Goal: Information Seeking & Learning: Learn about a topic

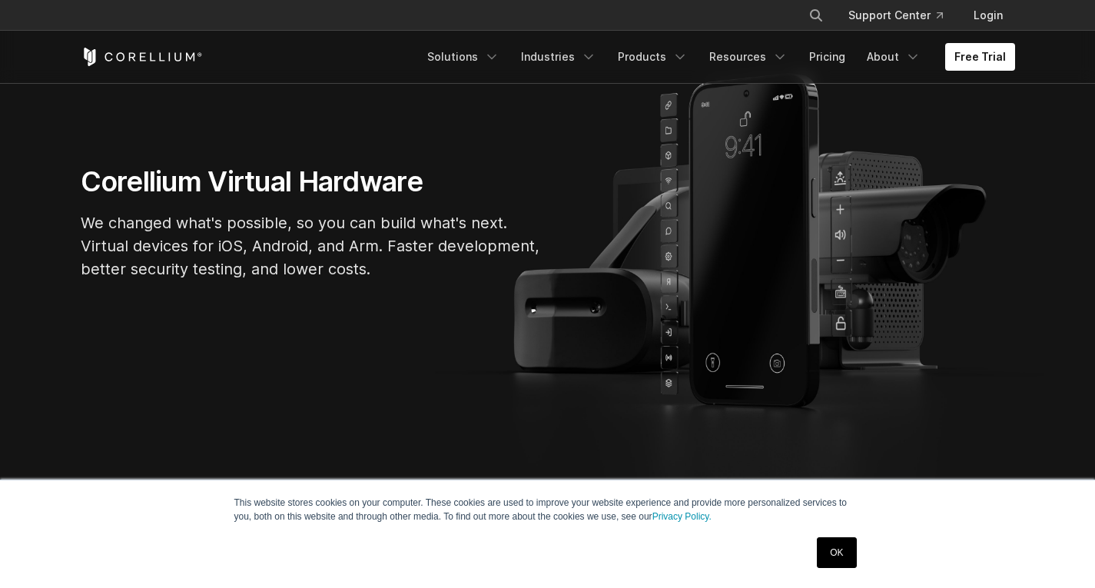
click at [848, 552] on link "OK" at bounding box center [836, 552] width 39 height 31
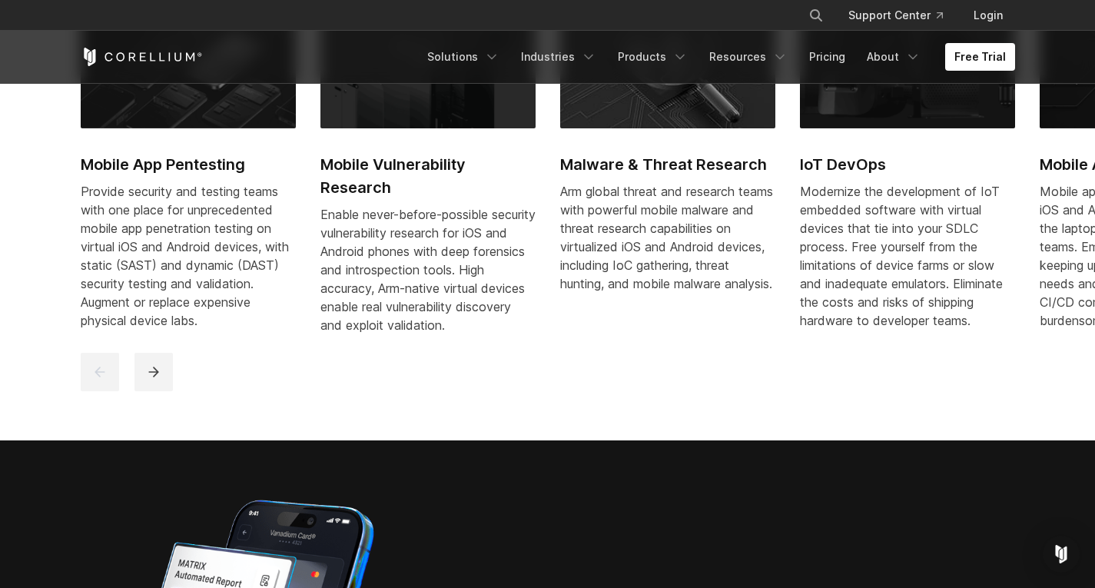
scroll to position [845, 0]
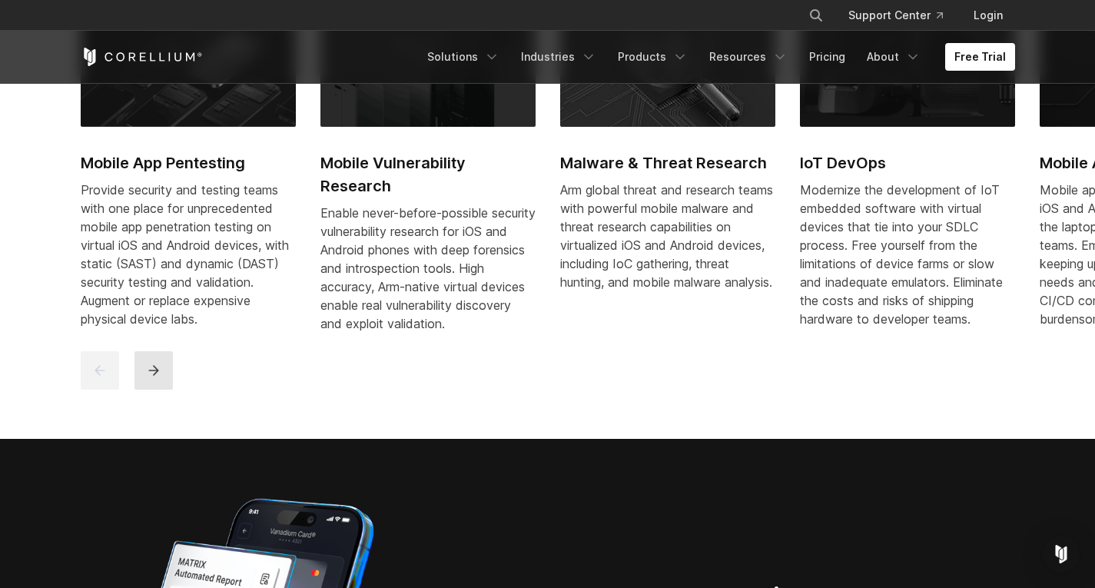
click at [163, 380] on button "next" at bounding box center [153, 370] width 38 height 38
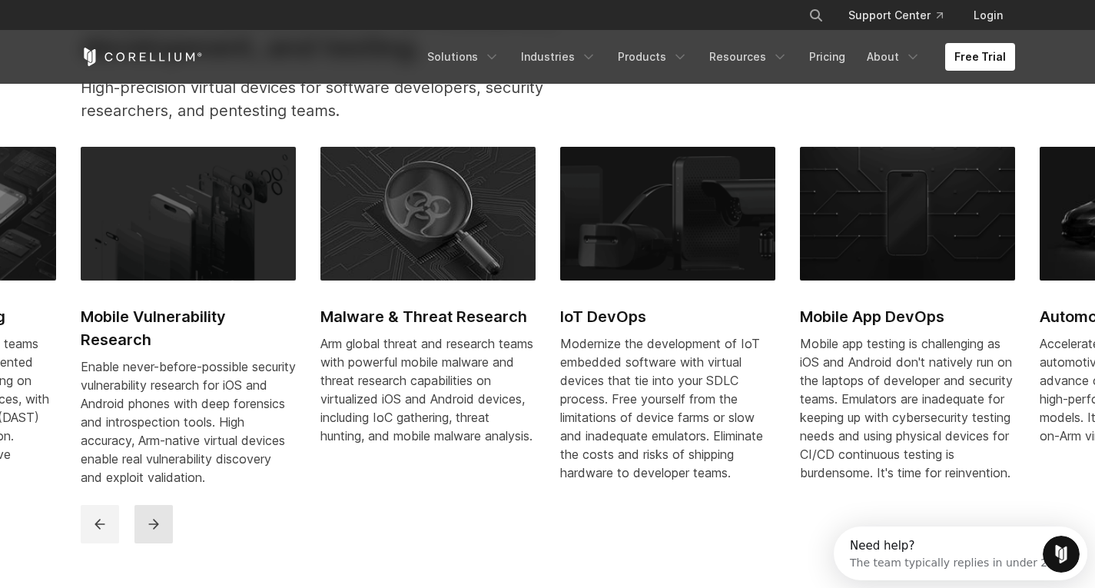
scroll to position [0, 0]
click at [155, 529] on button "next" at bounding box center [153, 524] width 38 height 38
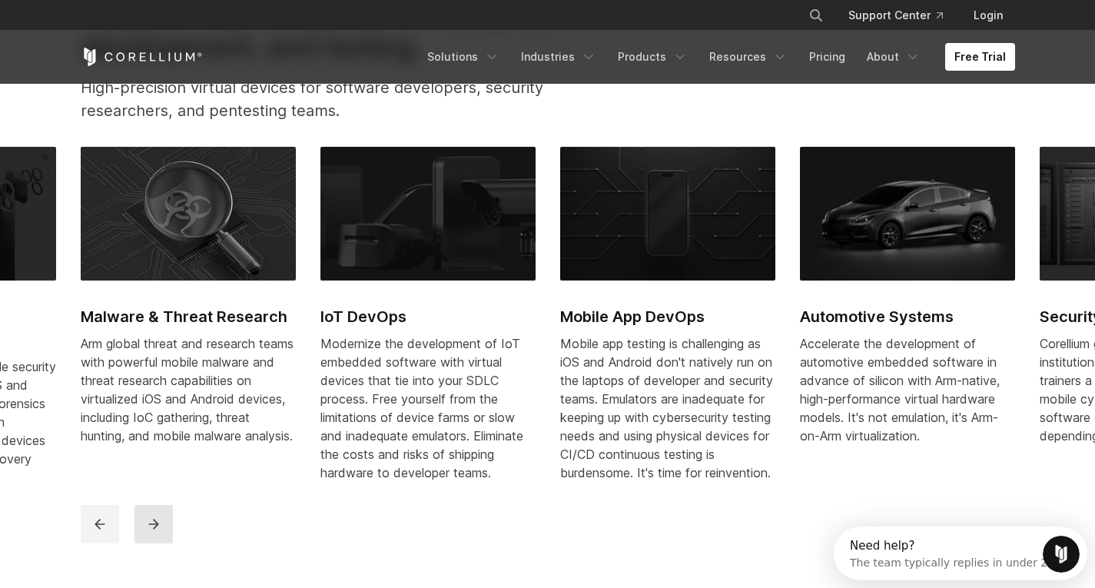
click at [155, 529] on button "next" at bounding box center [153, 524] width 38 height 38
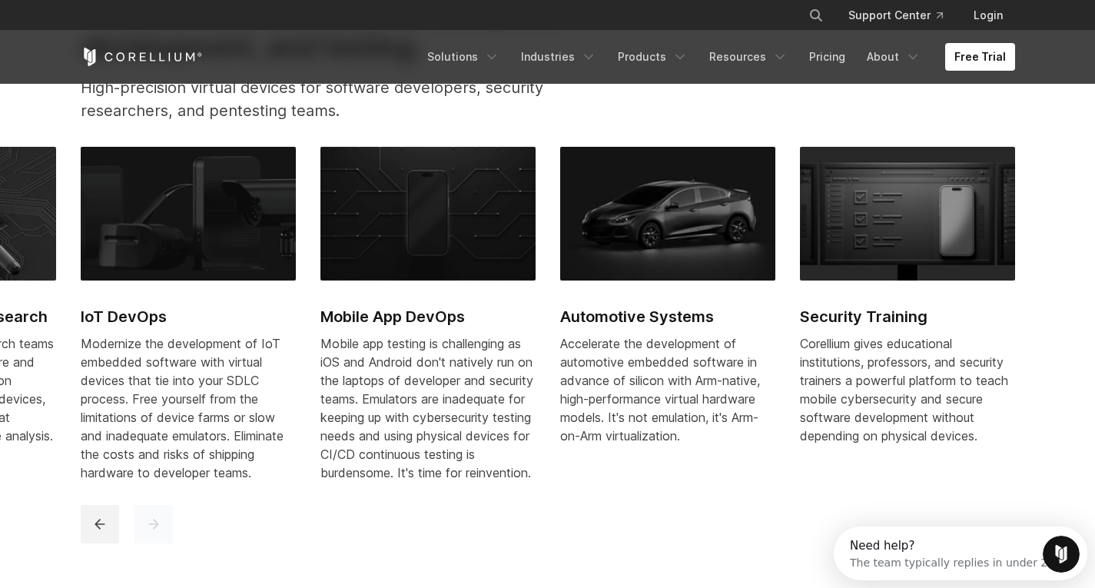
click at [155, 529] on button "next" at bounding box center [153, 524] width 38 height 38
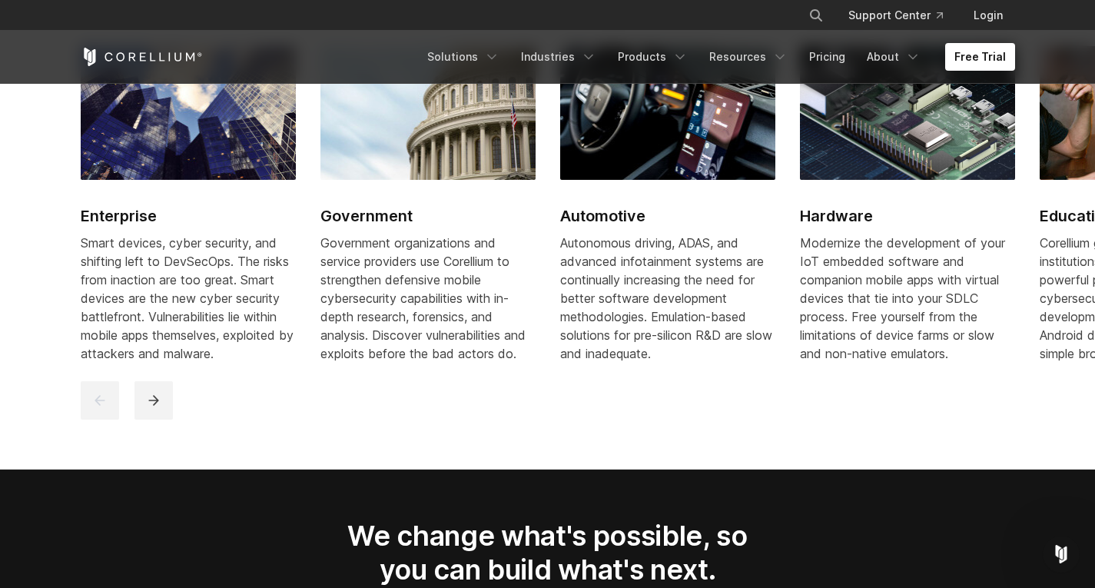
scroll to position [2228, 0]
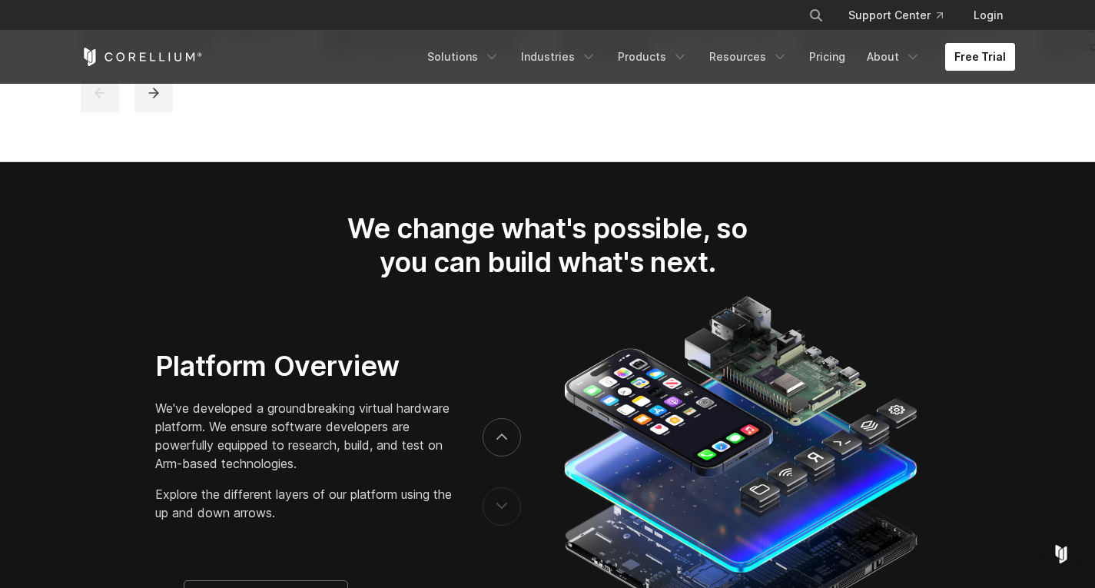
click at [985, 54] on link "Free Trial" at bounding box center [980, 57] width 70 height 28
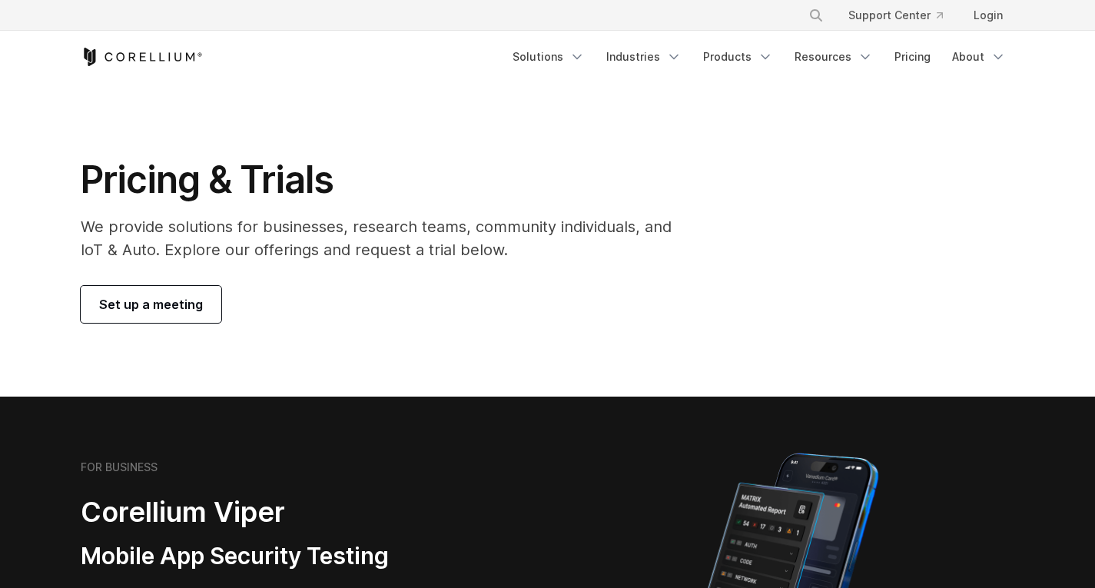
click at [158, 305] on span "Set up a meeting" at bounding box center [151, 304] width 104 height 18
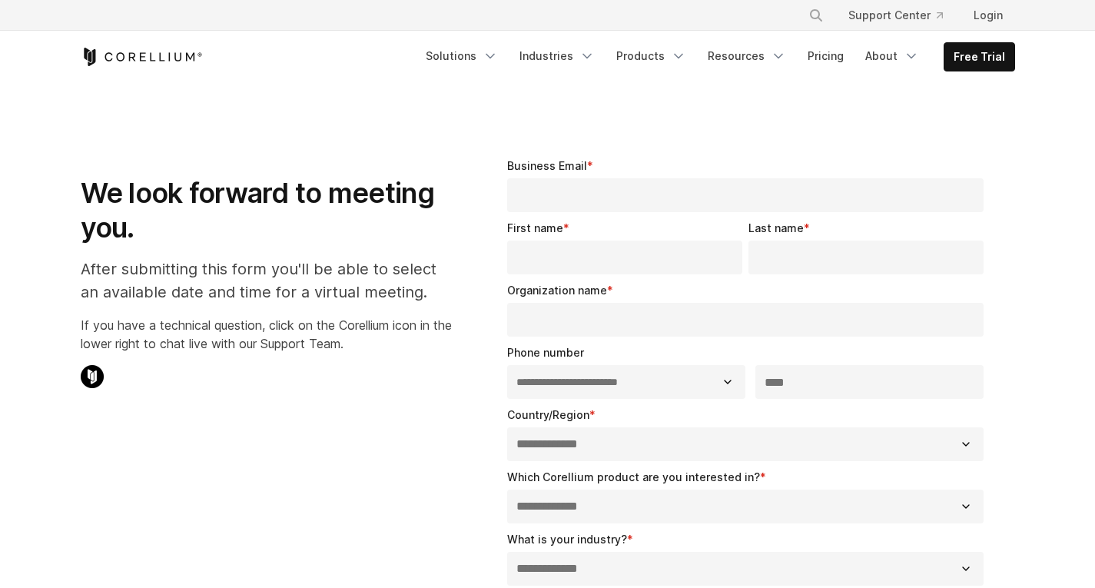
select select "**"
click at [173, 61] on icon "Corellium Home" at bounding box center [142, 57] width 122 height 18
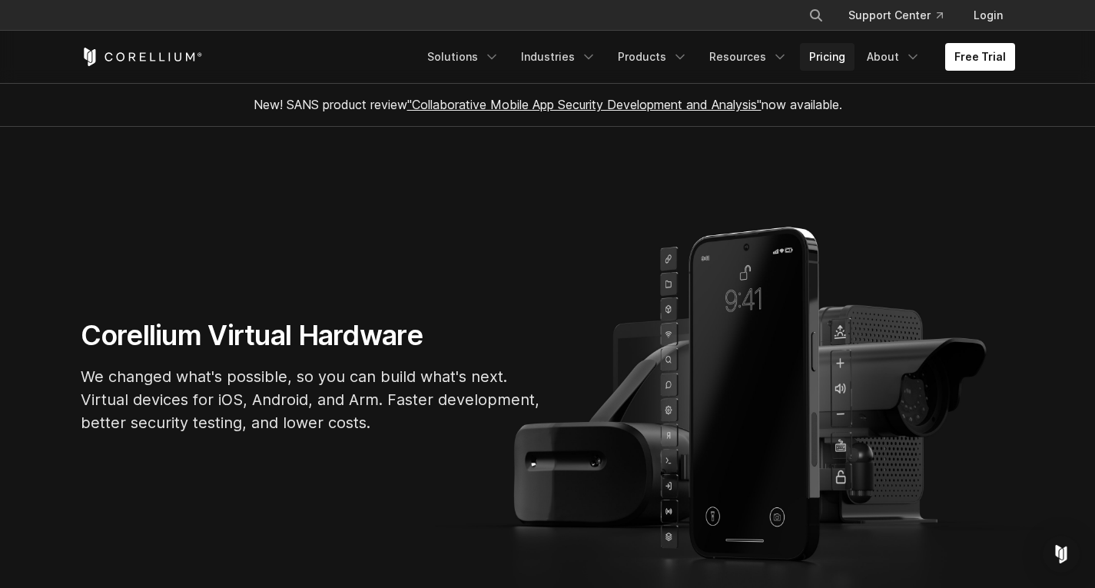
click at [839, 62] on link "Pricing" at bounding box center [827, 57] width 55 height 28
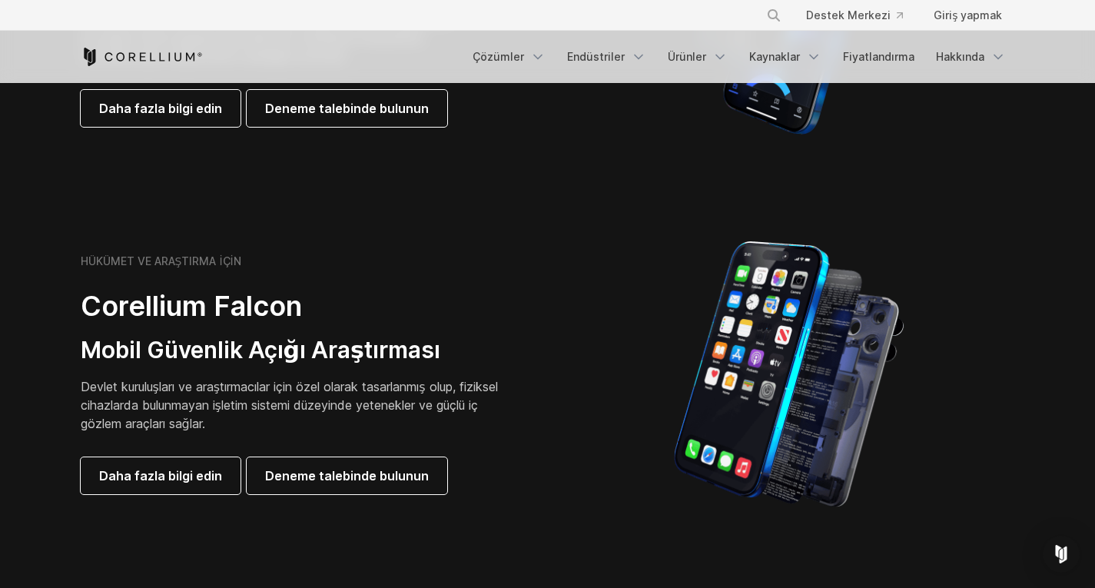
scroll to position [691, 0]
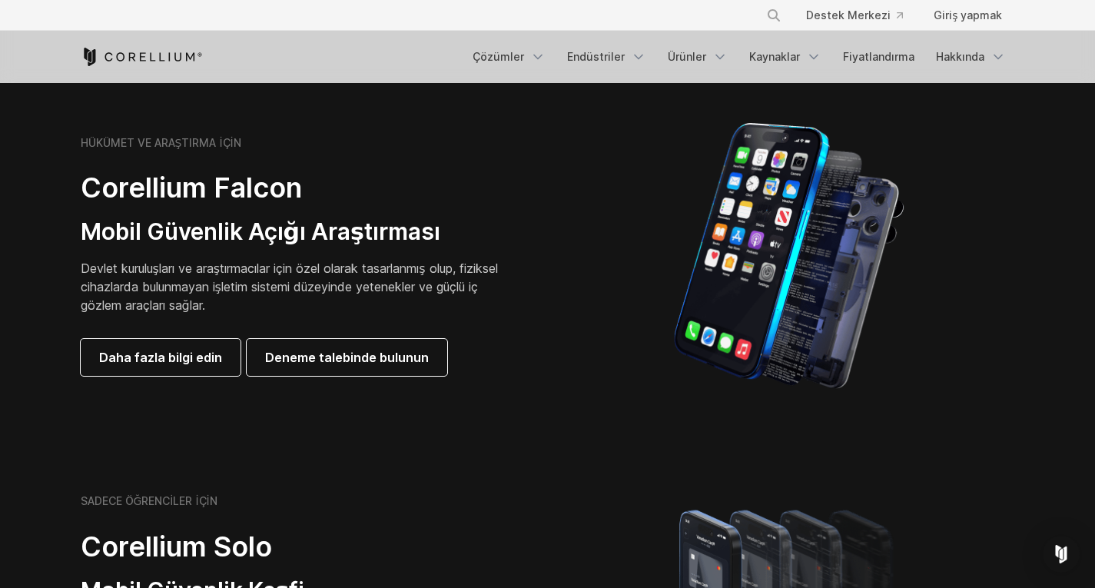
click at [198, 207] on div "HÜKÜMET VE ARAŞTIRMA İÇİN Corellium Falcon Mobil Güvenlik Açığı Araştırması Dev…" at bounding box center [296, 256] width 430 height 240
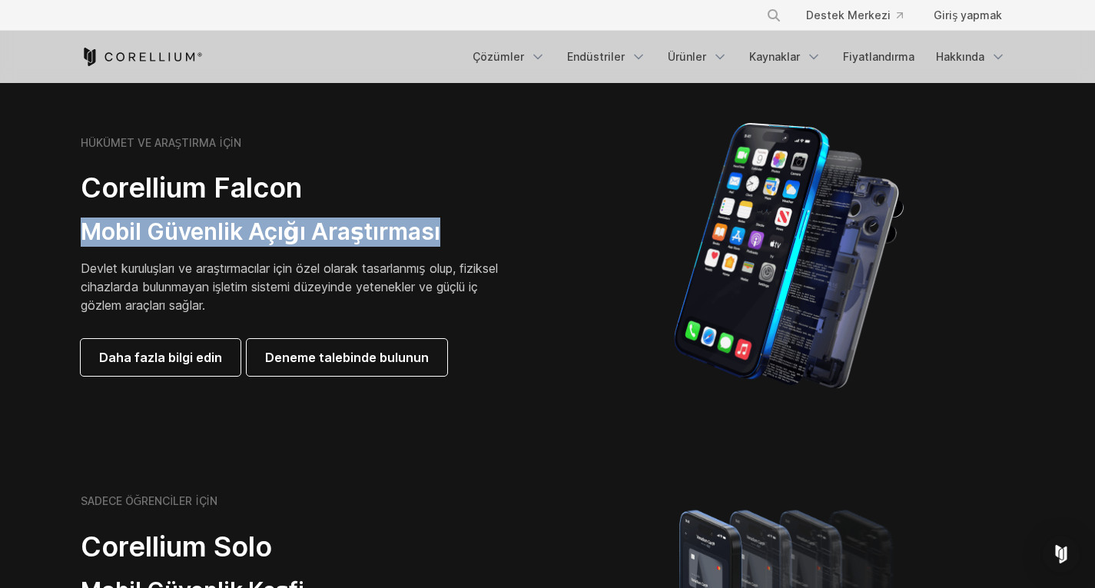
click at [198, 207] on div "HÜKÜMET VE ARAŞTIRMA İÇİN Corellium Falcon Mobil Güvenlik Açığı Araştırması Dev…" at bounding box center [296, 256] width 430 height 240
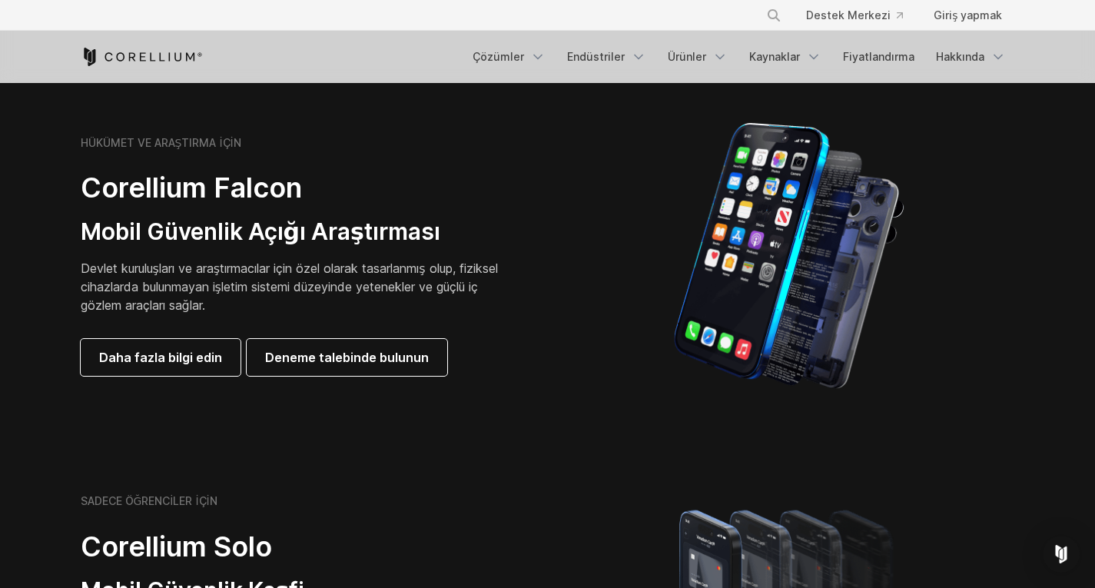
click at [204, 196] on font "Corellium Falcon" at bounding box center [191, 188] width 221 height 34
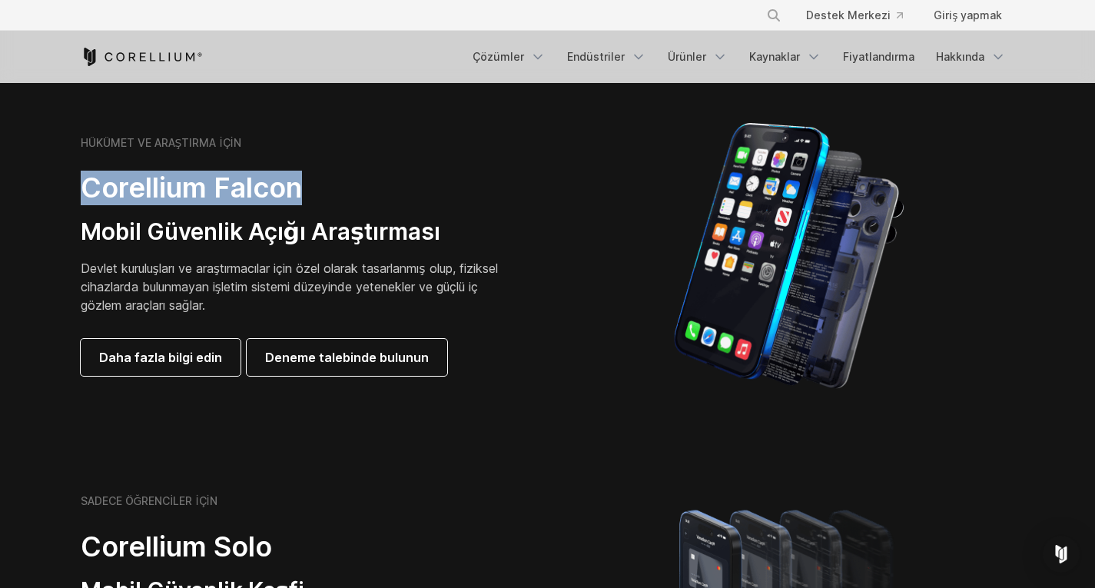
click at [204, 196] on font "Corellium Falcon" at bounding box center [191, 188] width 221 height 34
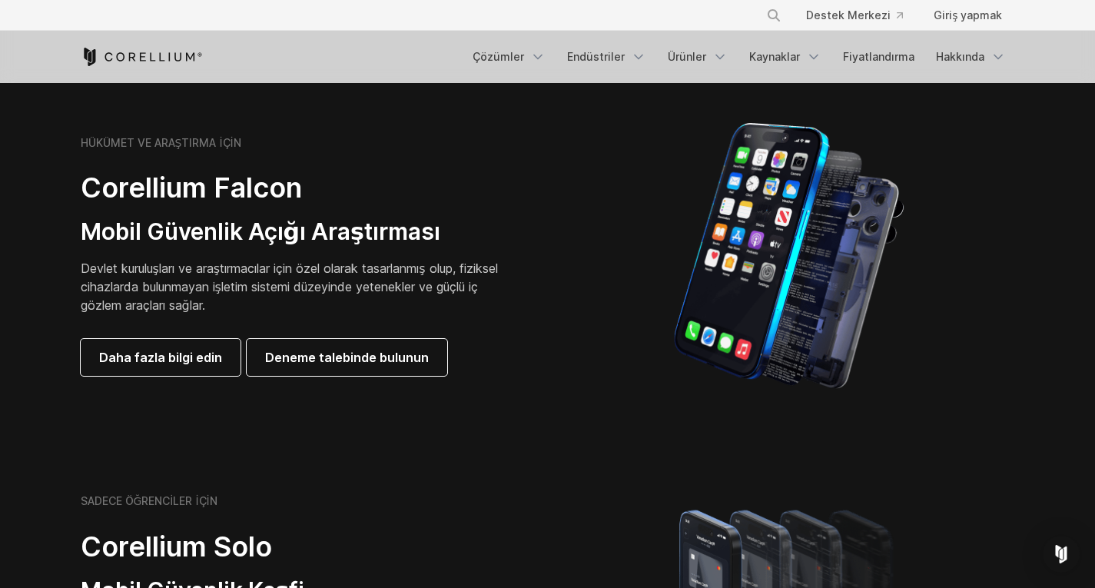
click at [191, 226] on font "Mobil Güvenlik Açığı Araştırması" at bounding box center [260, 231] width 359 height 28
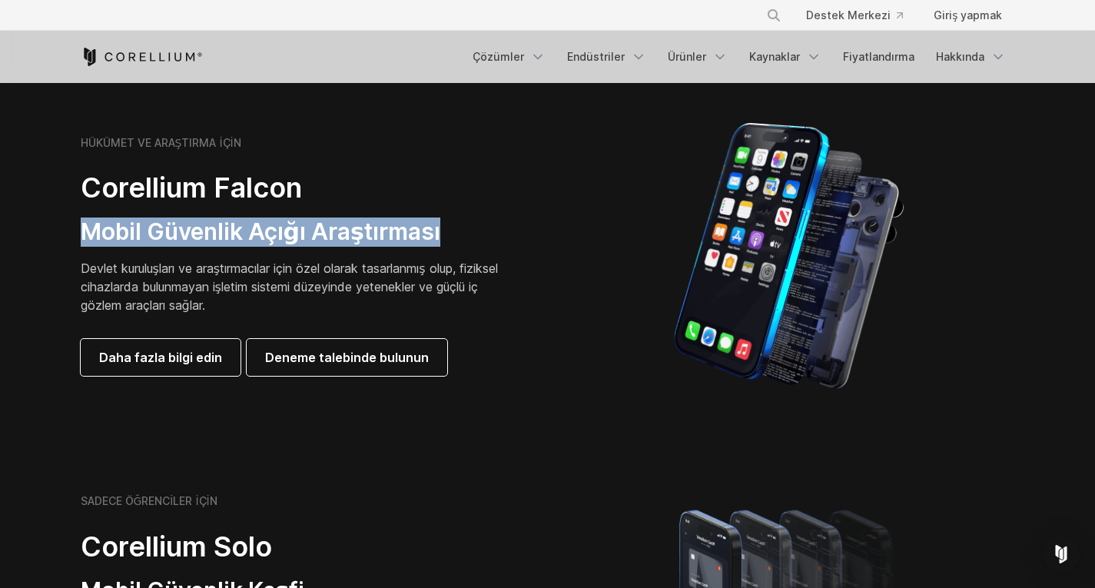
click at [191, 226] on font "Mobil Güvenlik Açığı Araştırması" at bounding box center [260, 231] width 359 height 28
click at [220, 241] on font "Mobil Güvenlik Açığı Araştırması" at bounding box center [260, 231] width 359 height 28
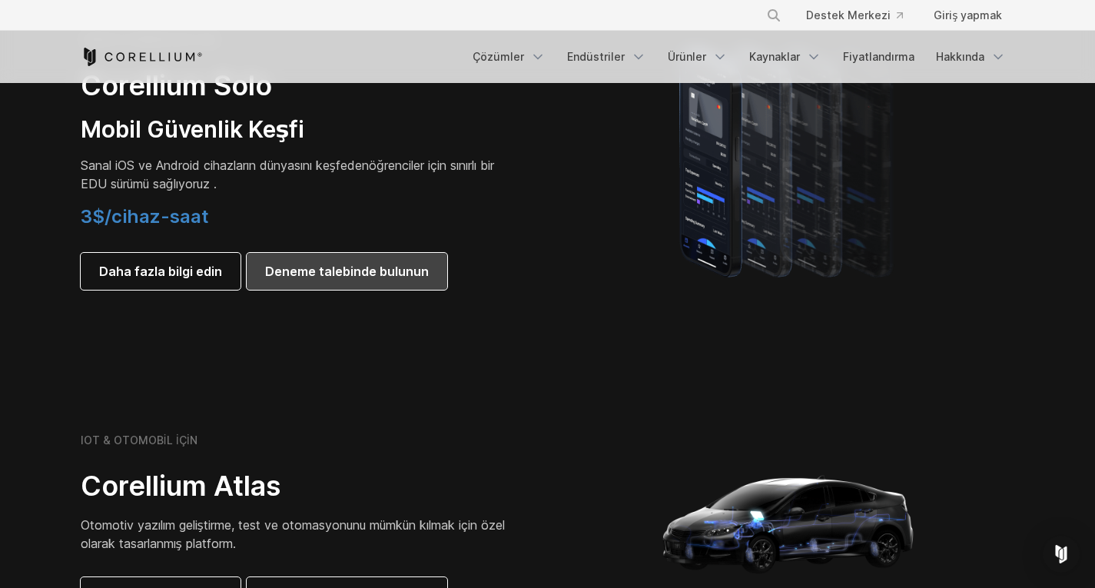
scroll to position [999, 0]
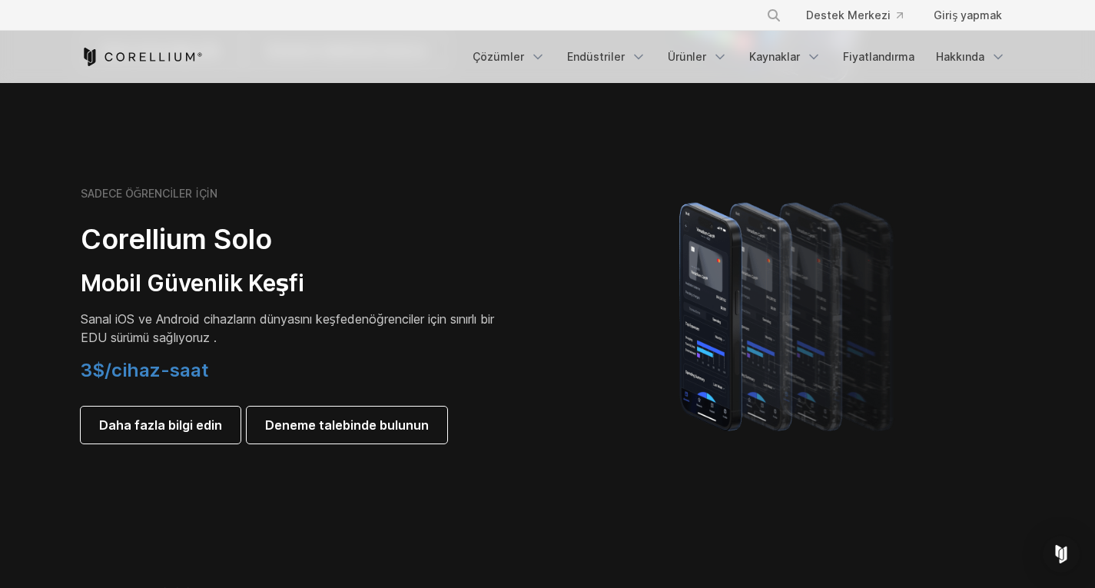
click at [252, 330] on p "Sanal iOS ve Android cihazların dünyasını keşfeden öğrenciler için sınırlı bir …" at bounding box center [296, 328] width 430 height 37
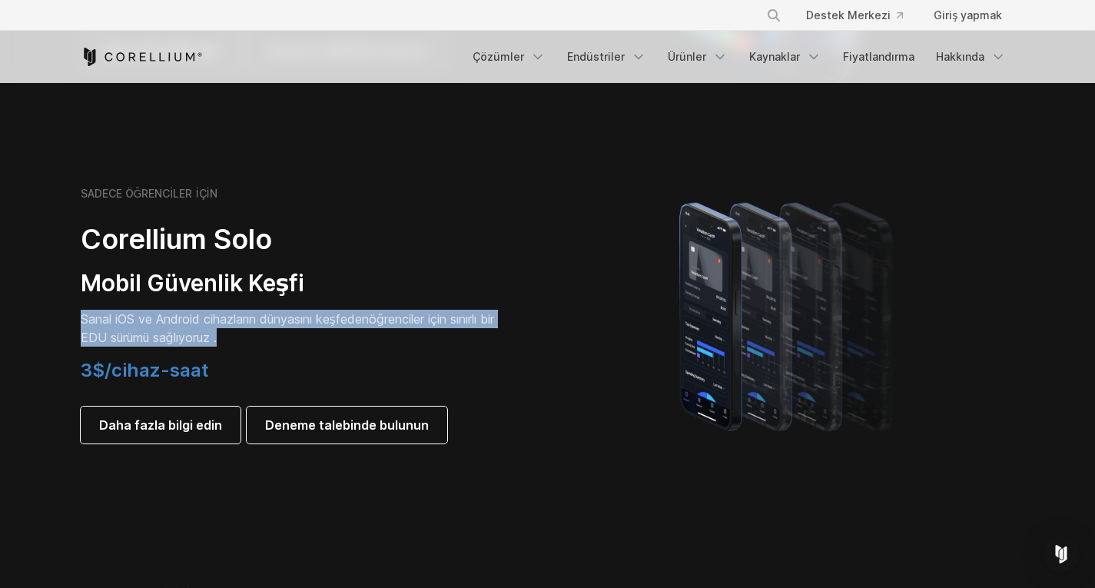
click at [252, 330] on p "Sanal iOS ve Android cihazların dünyasını keşfeden öğrenciler için sınırlı bir …" at bounding box center [296, 328] width 430 height 37
click at [277, 338] on p "Sanal iOS ve Android cihazların dünyasını keşfeden öğrenciler için sınırlı bir …" at bounding box center [296, 328] width 430 height 37
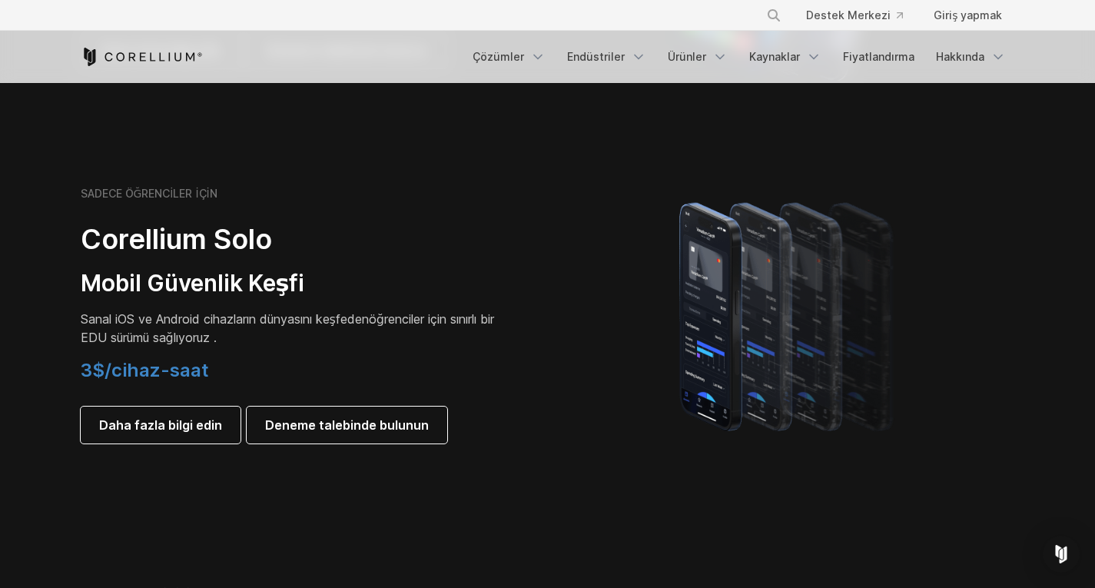
click at [277, 338] on p "Sanal iOS ve Android cihazların dünyasını keşfeden öğrenciler için sınırlı bir …" at bounding box center [296, 328] width 430 height 37
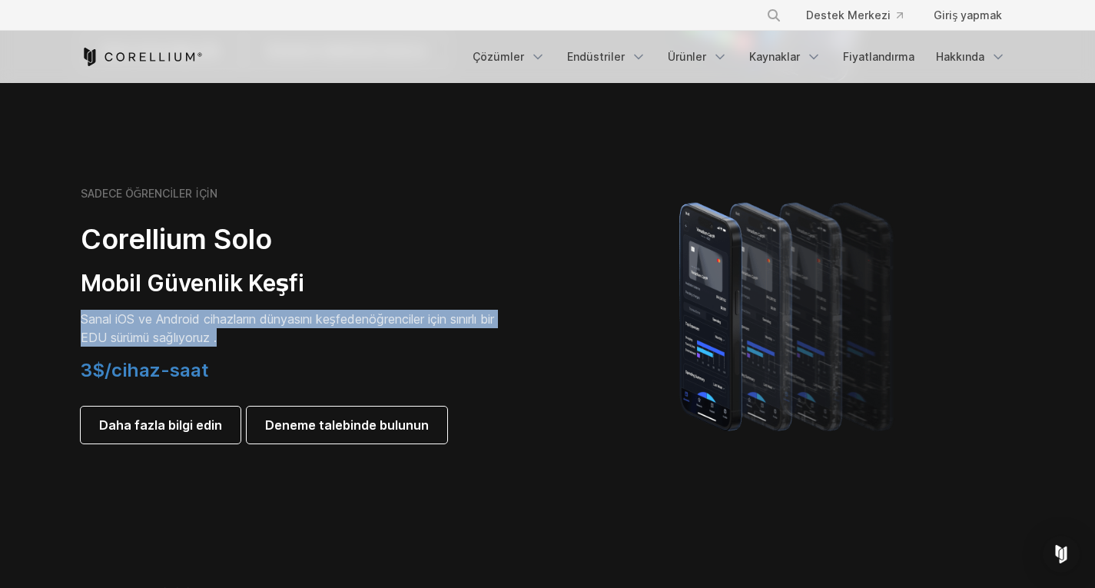
click at [277, 338] on p "Sanal iOS ve Android cihazların dünyasını keşfeden öğrenciler için sınırlı bir …" at bounding box center [296, 328] width 430 height 37
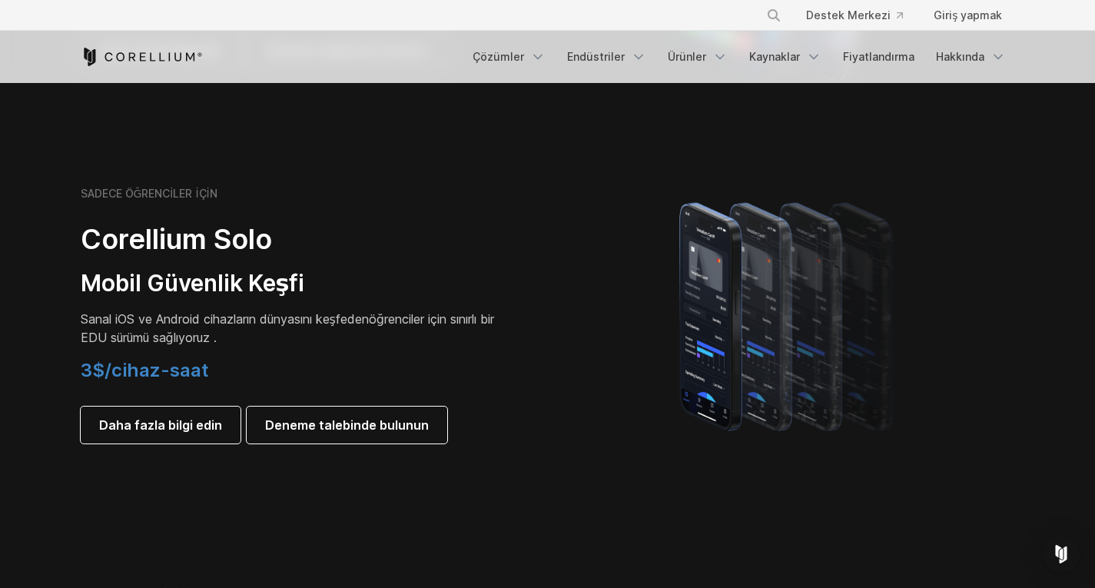
click at [284, 347] on div "SADECE ÖĞRENCİLER İÇİN Corellium Solo Mobil Güvenlik Keşfi Sanal iOS ve Android…" at bounding box center [296, 315] width 430 height 257
click at [335, 323] on font "Sanal iOS ve Android cihazların dünyasını keşfeden" at bounding box center [225, 318] width 288 height 15
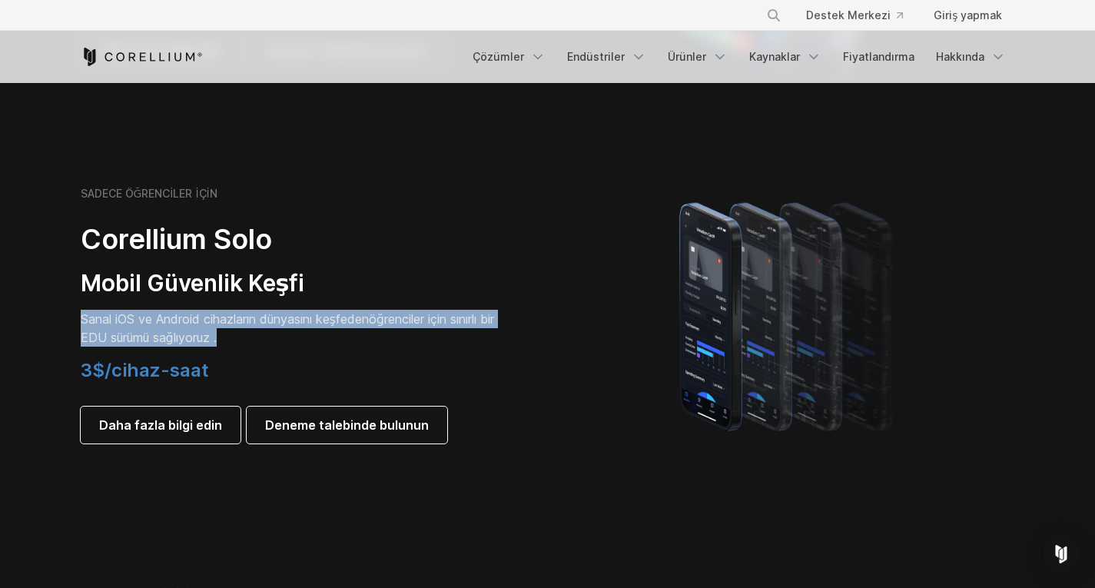
click at [335, 323] on font "Sanal iOS ve Android cihazların dünyasını keşfeden" at bounding box center [225, 318] width 288 height 15
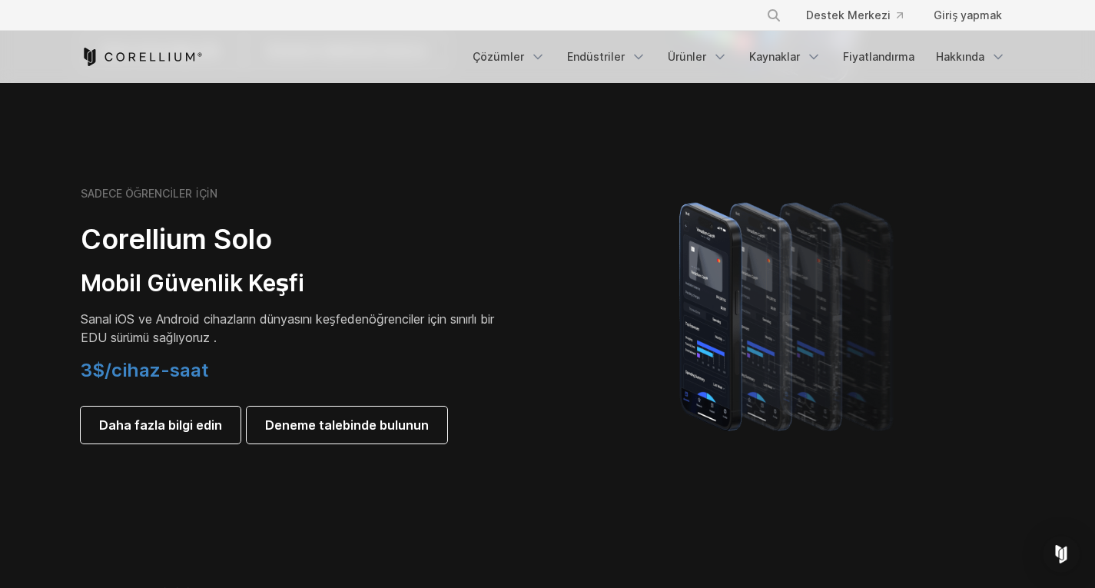
click at [295, 358] on div "SADECE ÖĞRENCİLER İÇİN Corellium Solo Mobil Güvenlik Keşfi Sanal iOS ve Android…" at bounding box center [296, 315] width 430 height 257
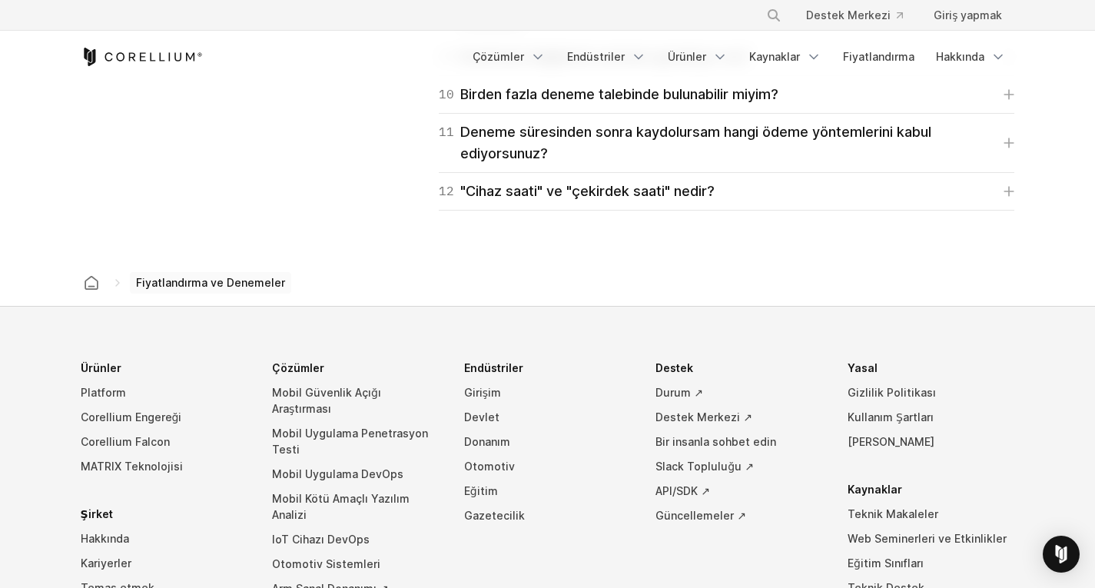
scroll to position [2470, 0]
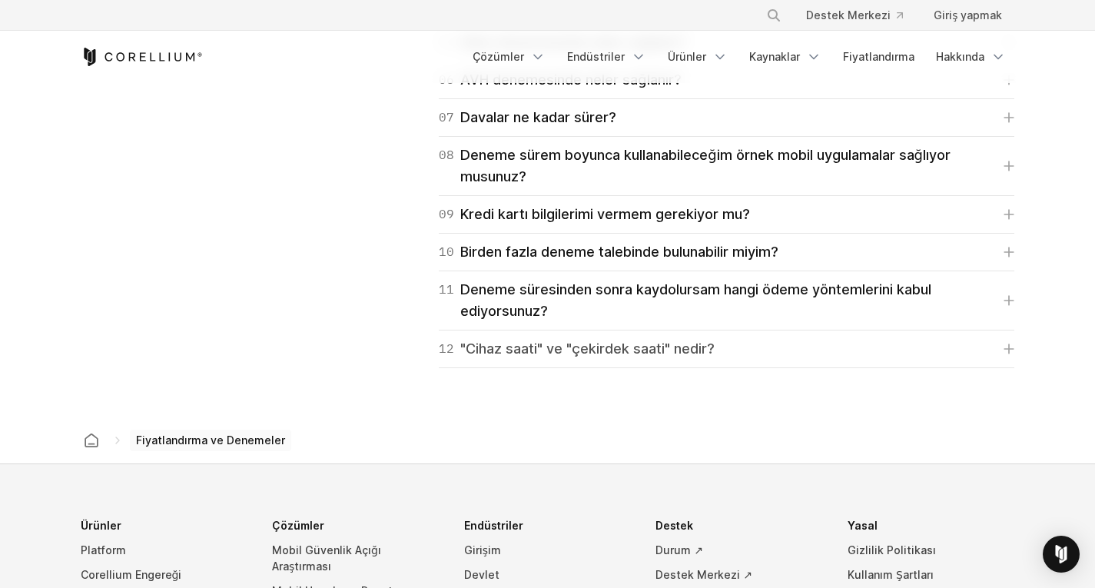
click at [577, 349] on font ""Cihaz saati" ve "çekirdek saati" nedir?" at bounding box center [587, 348] width 254 height 16
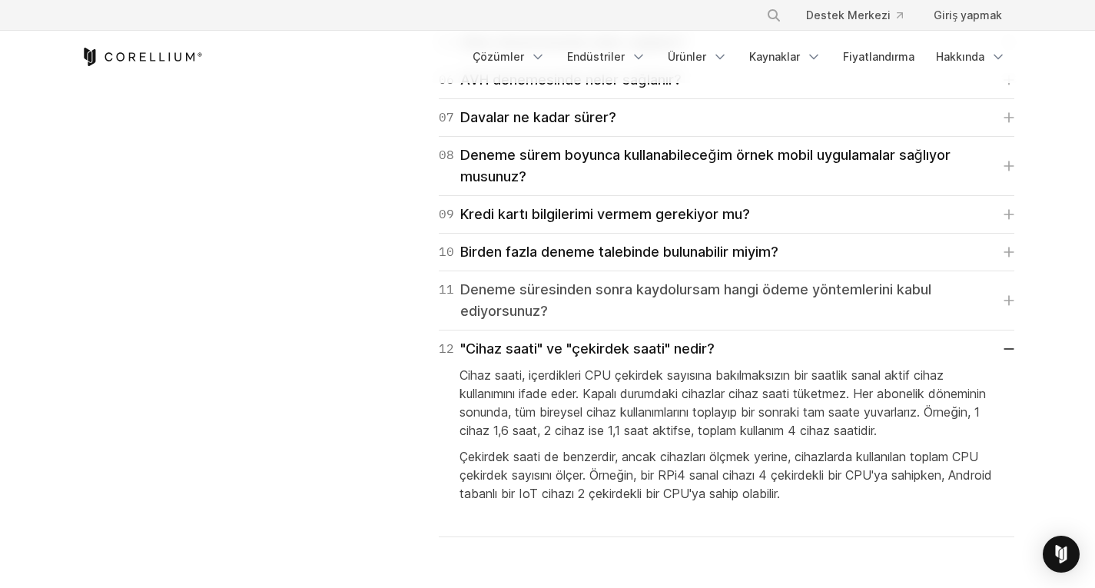
click at [604, 296] on font "Deneme süresinden sonra kaydolursam hangi ödeme yöntemlerini kabul ediyorsunuz?" at bounding box center [695, 300] width 471 height 38
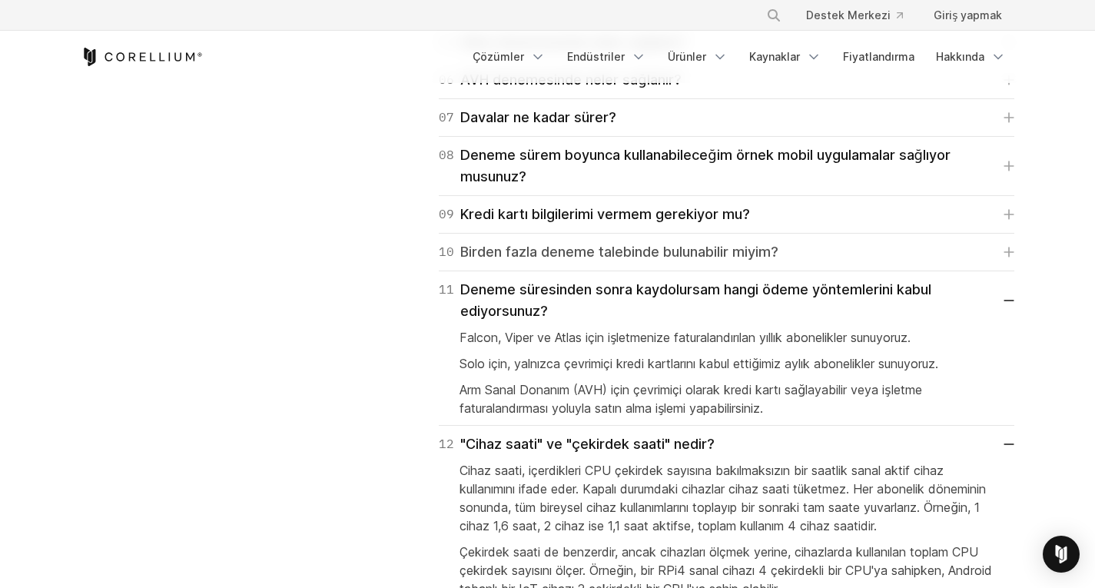
click at [649, 246] on font "Birden fazla deneme talebinde bulunabilir miyim?" at bounding box center [619, 252] width 318 height 16
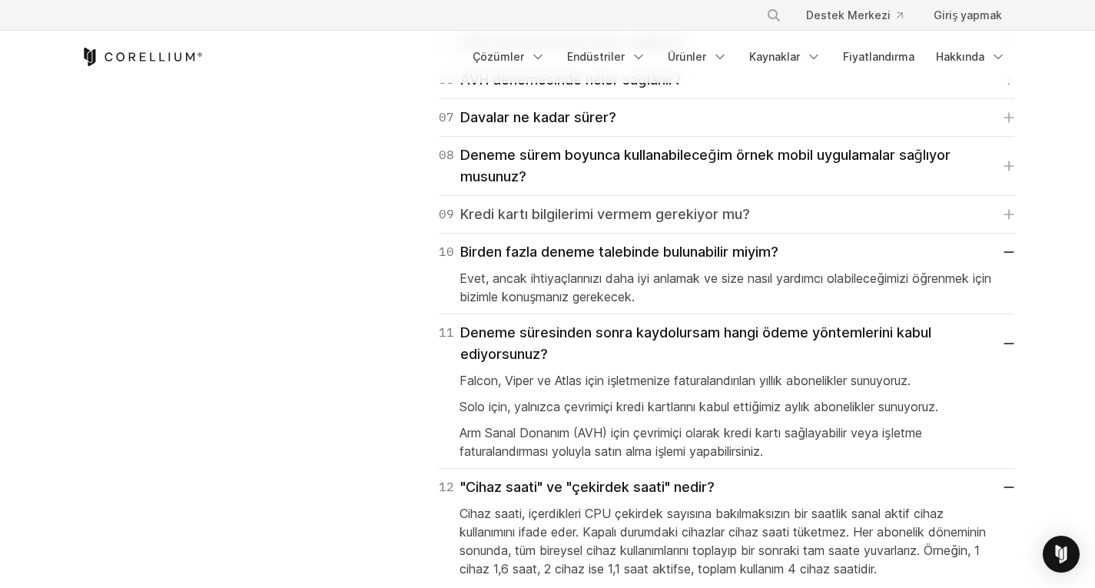
click at [642, 207] on font "Kredi kartı bilgilerimi vermem gerekiyor mu?" at bounding box center [605, 214] width 290 height 16
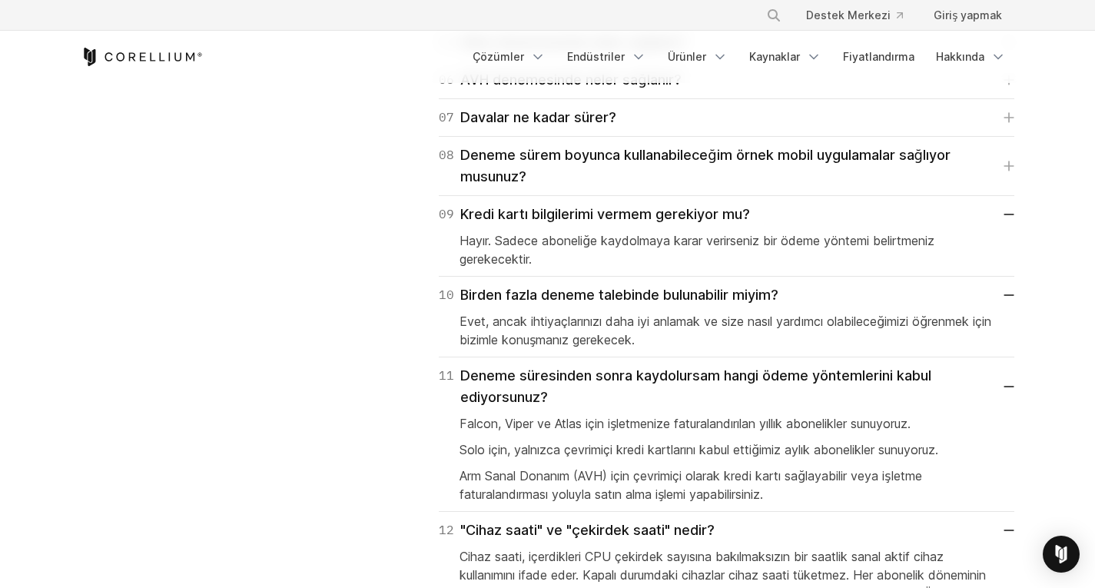
click at [578, 237] on font "Hayır. Sadece aboneliğe kaydolmaya karar verirseniz bir ödeme yöntemi belirtmen…" at bounding box center [696, 250] width 475 height 34
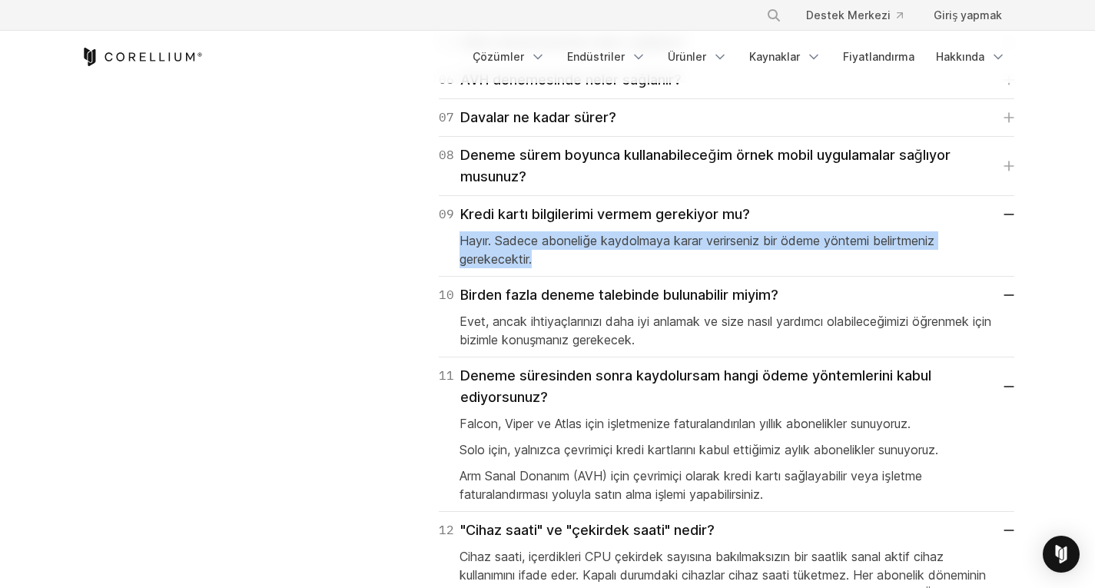
click at [578, 237] on font "Hayır. Sadece aboneliğe kaydolmaya karar verirseniz bir ödeme yöntemi belirtmen…" at bounding box center [696, 250] width 475 height 34
click at [596, 243] on font "Hayır. Sadece aboneliğe kaydolmaya karar verirseniz bir ödeme yöntemi belirtmen…" at bounding box center [696, 250] width 475 height 34
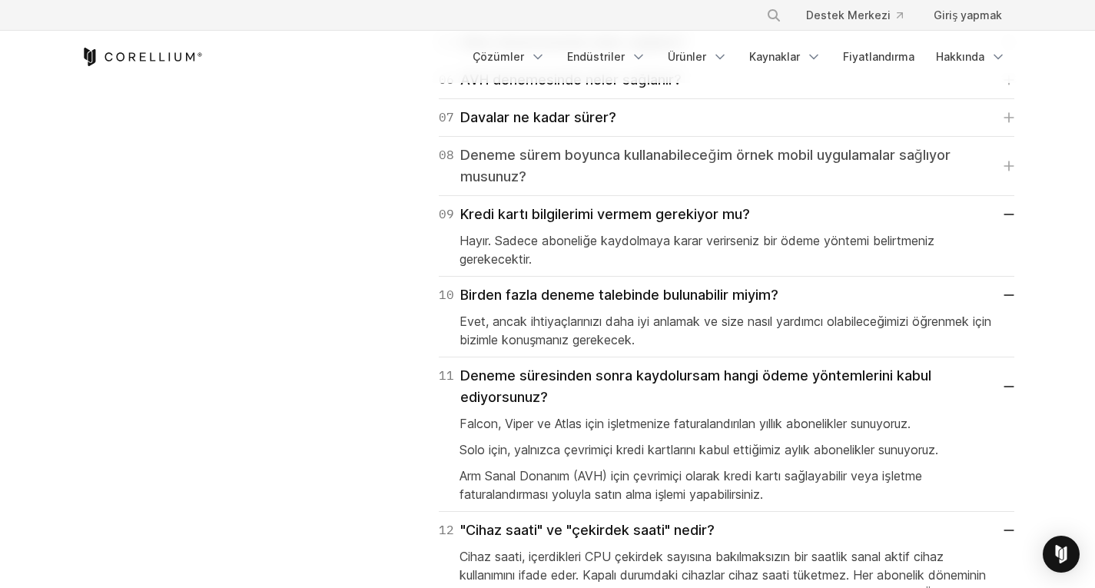
click at [598, 163] on font "Deneme sürem boyunca kullanabileceğim örnek mobil uygulamalar sağlıyor musunuz?" at bounding box center [731, 165] width 543 height 43
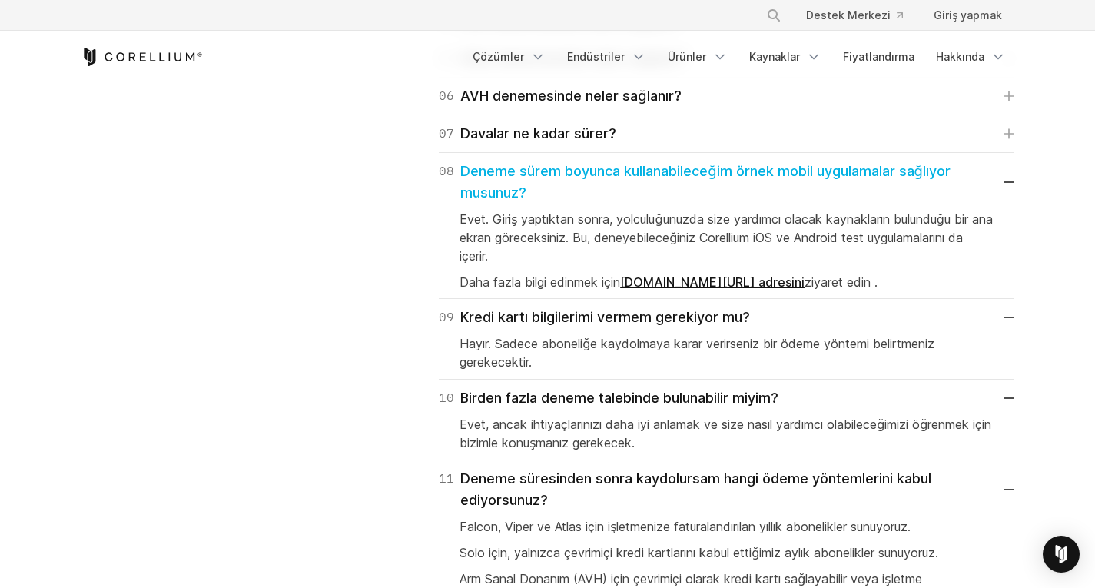
scroll to position [2239, 0]
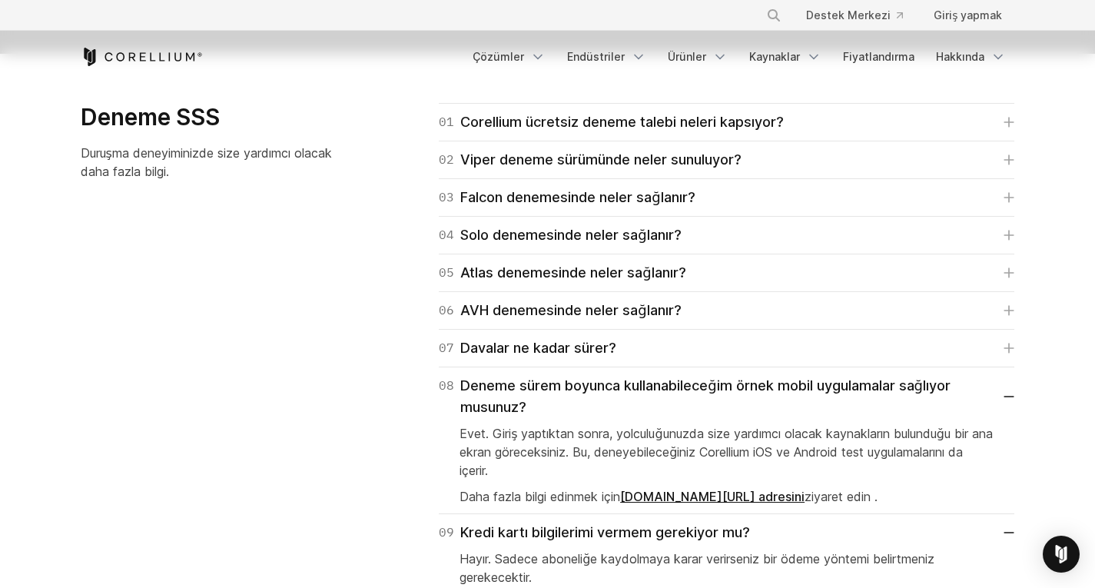
click at [553, 364] on div "07 Davalar ne kadar sürer? Bir denemenin süresi, aksi belirtilmediği takdirde g…" at bounding box center [726, 349] width 575 height 38
click at [557, 353] on font "Davalar ne kadar sürer?" at bounding box center [538, 348] width 156 height 16
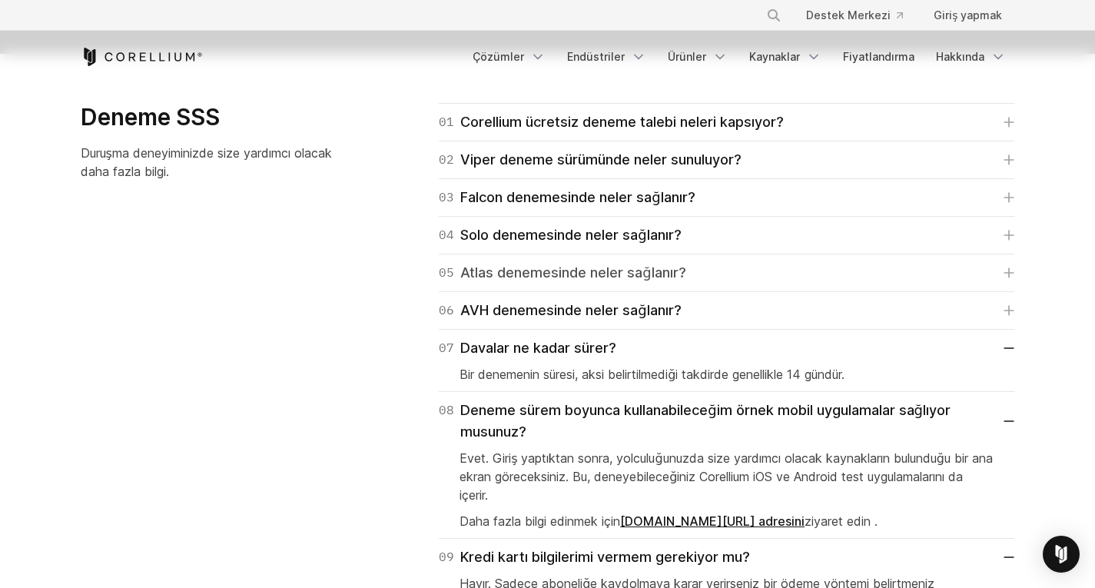
click at [604, 281] on font "Atlas denemesinde neler sağlanır?" at bounding box center [572, 273] width 225 height 22
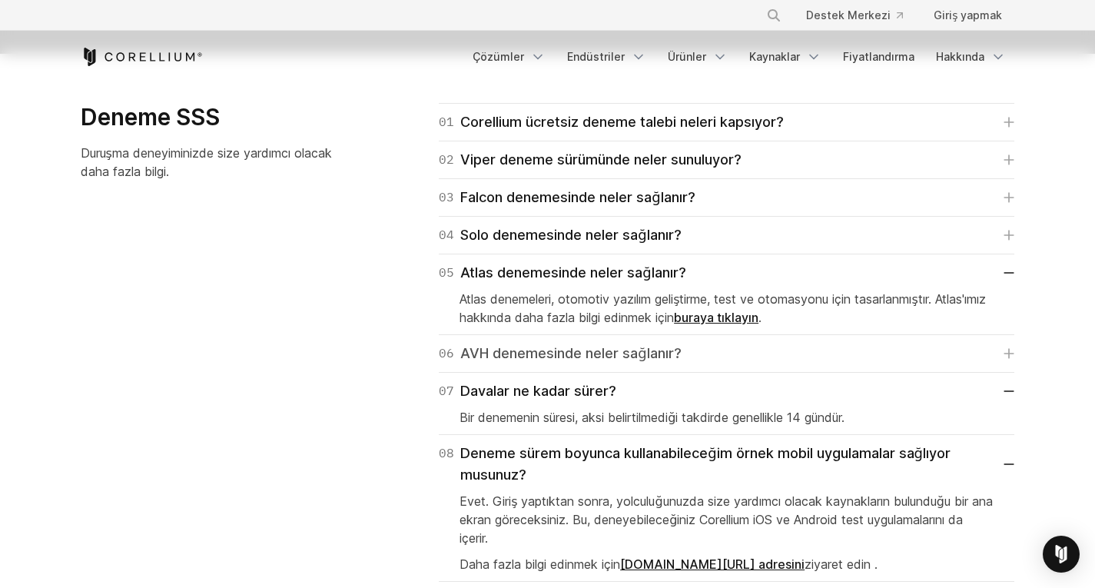
click at [585, 358] on font "AVH denemesinde neler sağlanır?" at bounding box center [570, 353] width 220 height 16
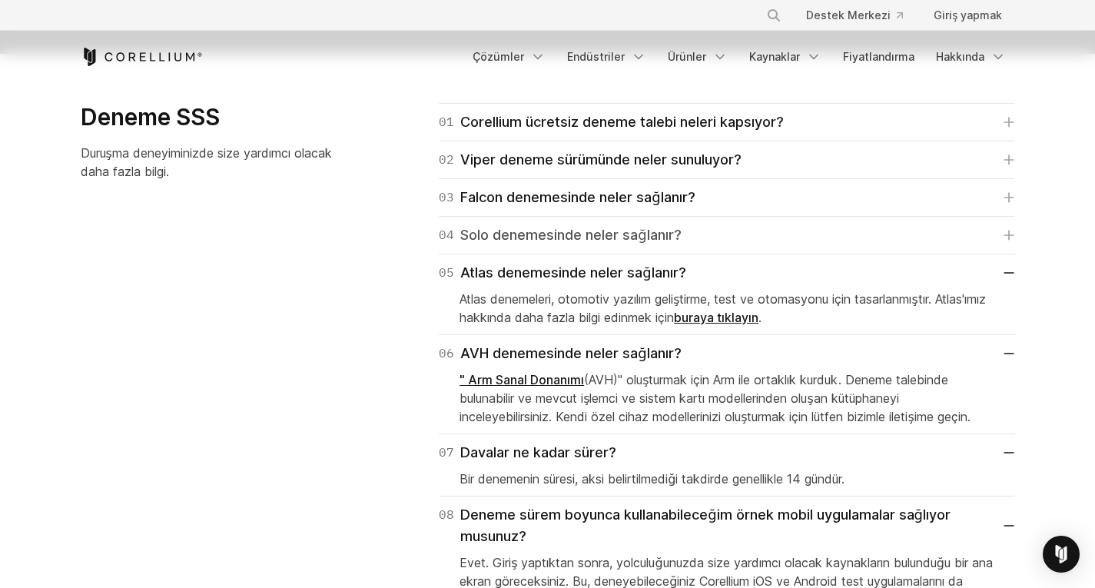
click at [592, 230] on font "Solo denemesinde neler sağlanır?" at bounding box center [570, 235] width 220 height 16
